Goal: Task Accomplishment & Management: Complete application form

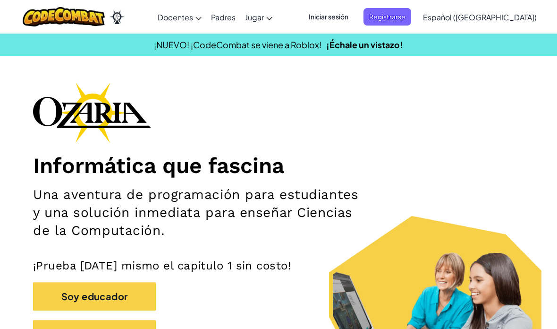
click at [411, 19] on span "Registrarse" at bounding box center [388, 16] width 48 height 17
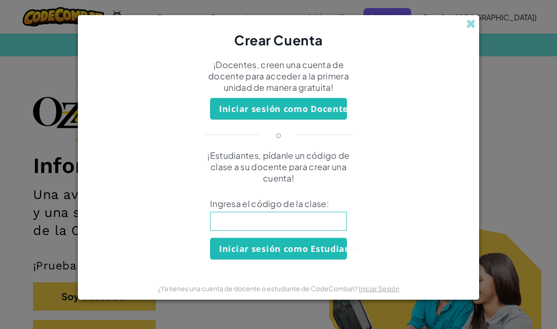
click at [324, 217] on input at bounding box center [278, 221] width 137 height 19
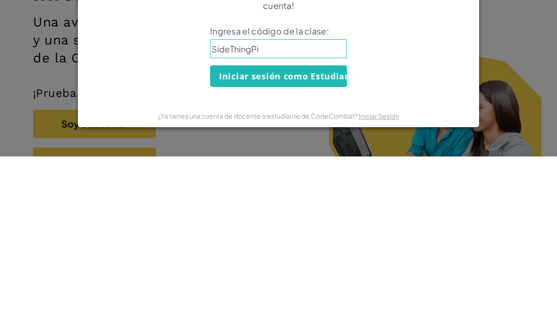
type input "SideThingPig"
click at [281, 238] on button "Iniciar sesión como Estudiante" at bounding box center [278, 249] width 137 height 22
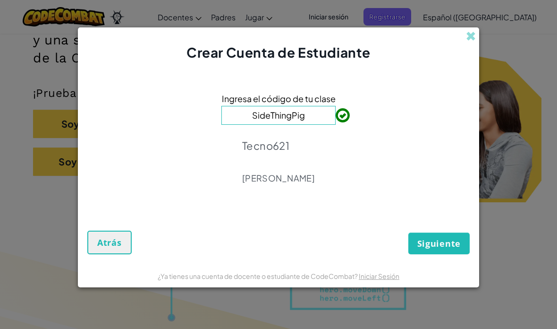
click at [440, 246] on span "Siguiente" at bounding box center [438, 243] width 43 height 11
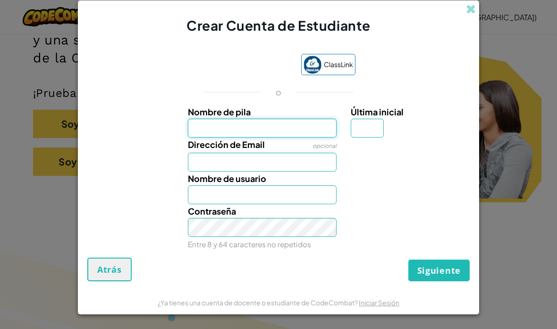
click at [265, 128] on input "Nombre de pila" at bounding box center [262, 128] width 149 height 19
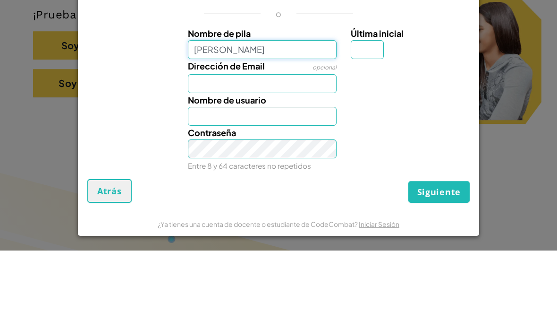
scroll to position [2, 0]
type input "[PERSON_NAME]"
click at [372, 119] on input "Última inicial" at bounding box center [367, 128] width 33 height 19
type input "[PERSON_NAME]"
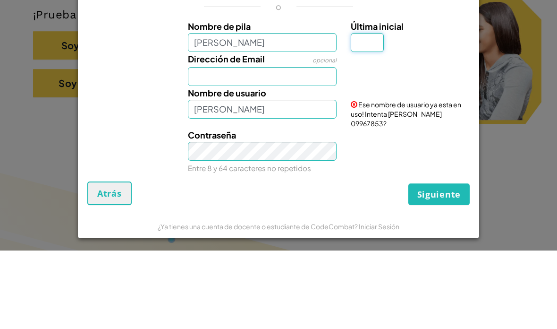
type input "F"
type input "V"
click at [436, 130] on div "Dirección de Email opcional" at bounding box center [279, 147] width 392 height 34
type input "[PERSON_NAME]"
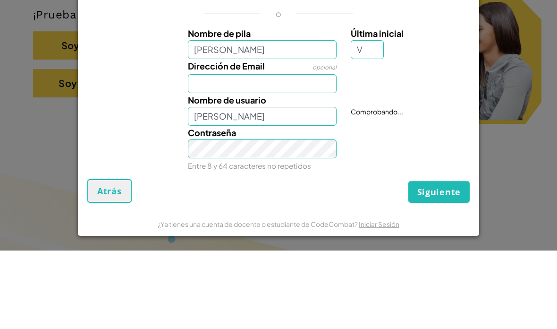
scroll to position [251, 0]
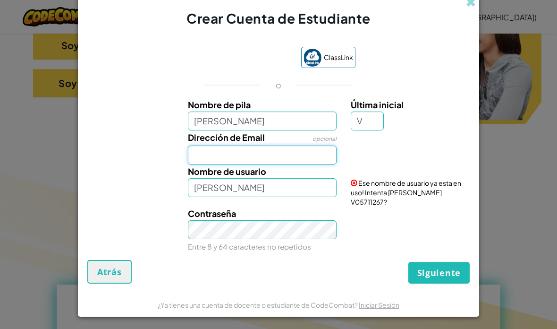
click at [308, 164] on input "Dirección de Email" at bounding box center [262, 154] width 149 height 19
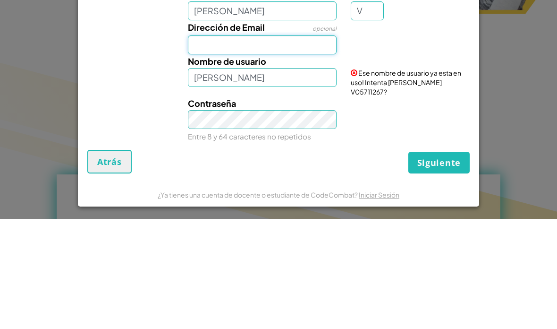
click at [201, 145] on input "Dirección de Email" at bounding box center [262, 154] width 149 height 19
paste input "[EMAIL_ADDRESS][DOMAIN_NAME]"
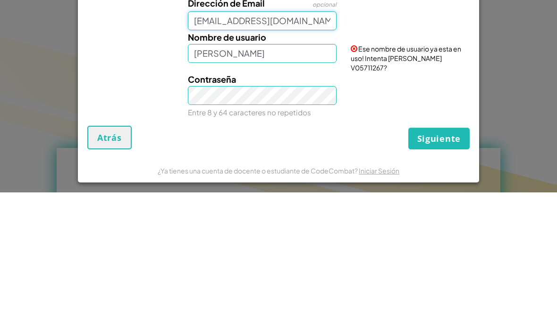
type input "[EMAIL_ADDRESS][DOMAIN_NAME]"
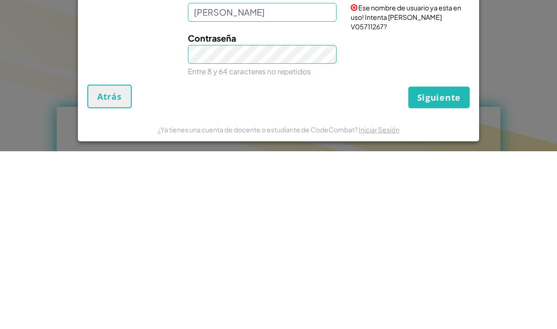
click at [375, 262] on div "Siguiente Atrás" at bounding box center [278, 274] width 382 height 24
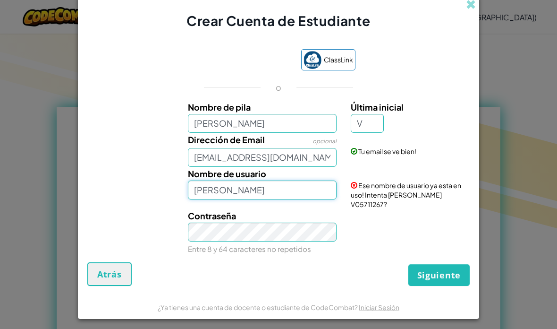
click at [293, 199] on input "[PERSON_NAME]" at bounding box center [262, 189] width 149 height 19
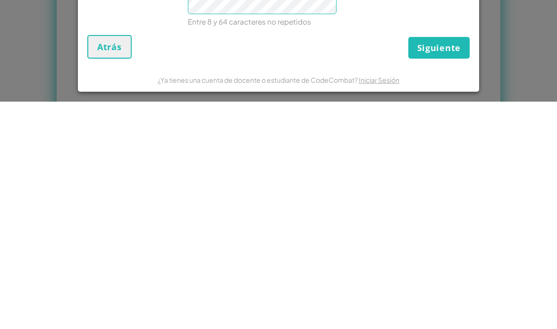
scroll to position [430, 0]
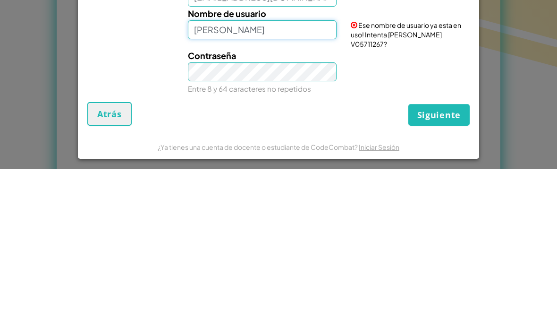
type input "[PERSON_NAME]"
click at [454, 209] on div "Contraseña Entre 8 y 64 caracteres no repetidos" at bounding box center [279, 232] width 392 height 47
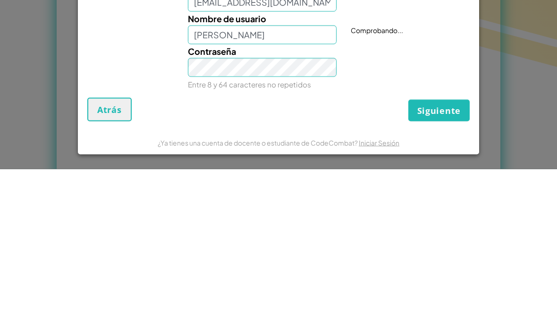
scroll to position [590, 0]
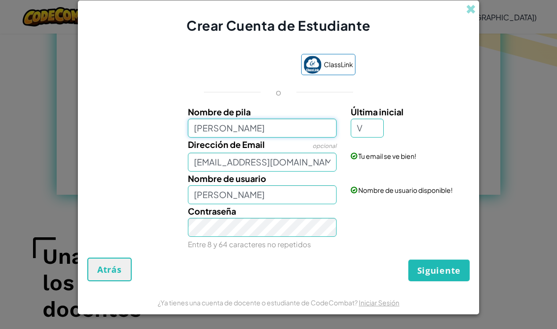
click at [265, 129] on input "[PERSON_NAME]" at bounding box center [262, 128] width 149 height 19
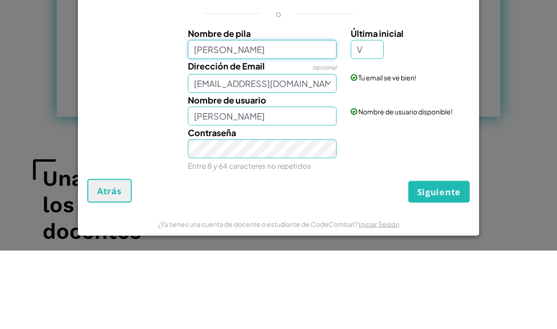
type input "[PERSON_NAME]"
click at [455, 137] on div "Tu email se ve bien!" at bounding box center [409, 148] width 131 height 23
type input "[PERSON_NAME]"
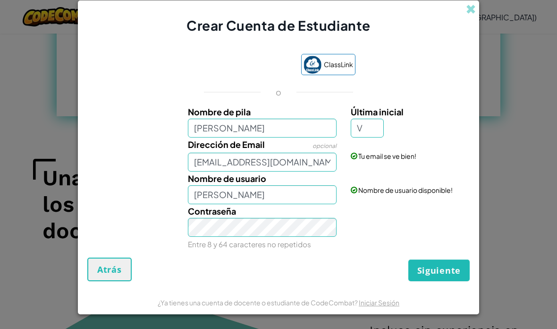
click at [458, 271] on span "Siguiente" at bounding box center [438, 269] width 43 height 11
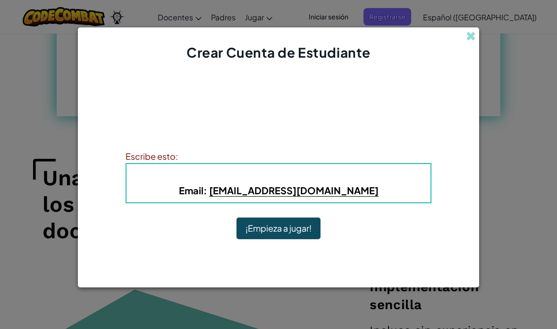
click at [309, 224] on button "¡Empieza a jugar!" at bounding box center [279, 228] width 84 height 22
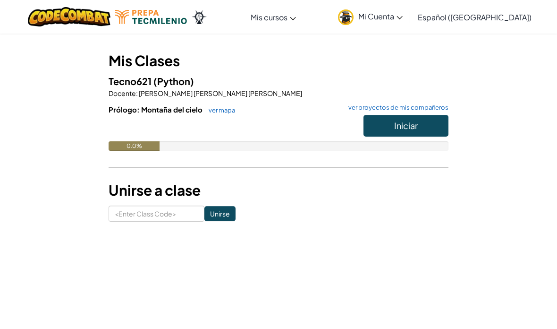
scroll to position [70, 0]
click at [390, 16] on span "Mi Cuenta" at bounding box center [380, 16] width 44 height 10
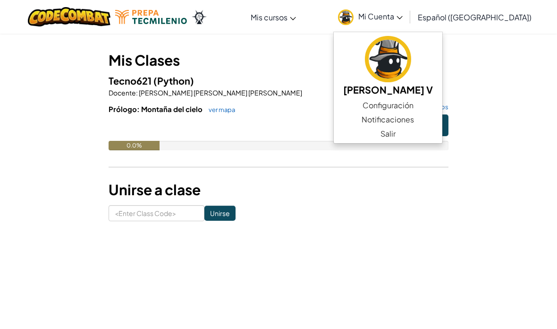
click at [407, 71] on img at bounding box center [388, 59] width 46 height 46
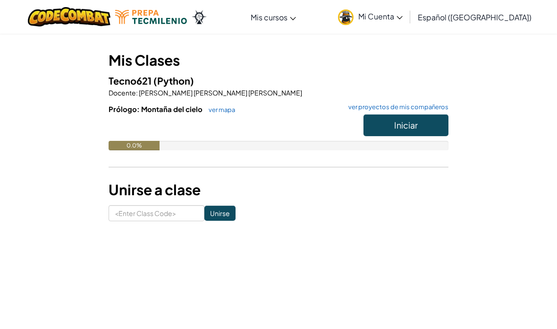
click at [393, 21] on span "Mi Cuenta" at bounding box center [380, 16] width 44 height 10
